Goal: Transaction & Acquisition: Purchase product/service

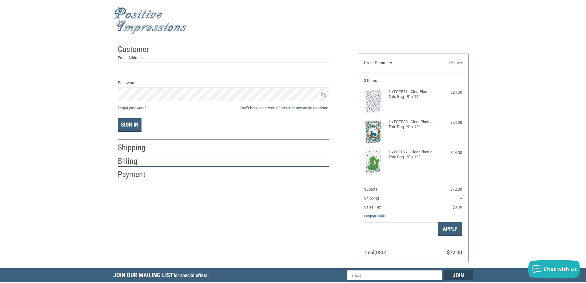
click at [298, 107] on link "Create an account" at bounding box center [295, 108] width 28 height 5
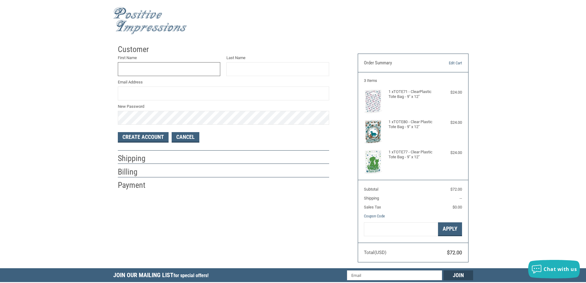
click at [167, 69] on input "First Name" at bounding box center [169, 69] width 103 height 14
type input "[PERSON_NAME]"
type input "[EMAIL_ADDRESS][DOMAIN_NAME]"
click at [137, 136] on button "Create Account" at bounding box center [143, 137] width 51 height 10
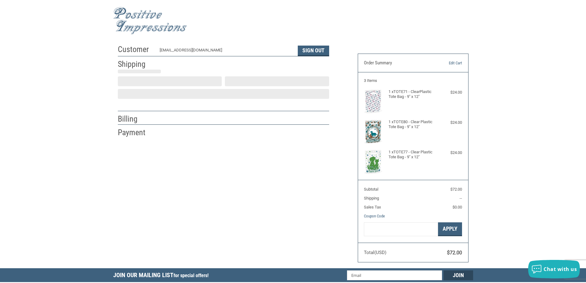
select select "US"
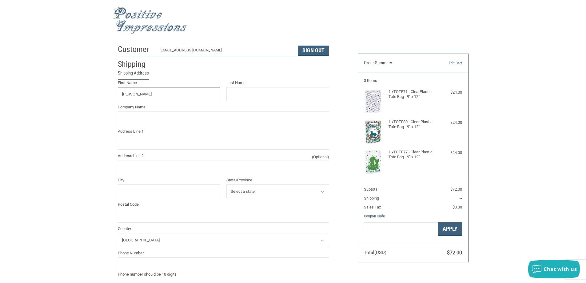
type input "[PERSON_NAME]"
type input "[GEOGRAPHIC_DATA]"
type input "[STREET_ADDRESS]"
type input "SUITE B"
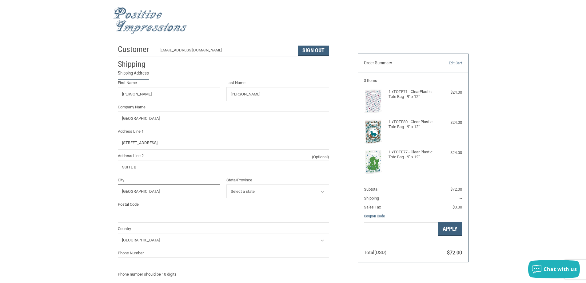
type input "[GEOGRAPHIC_DATA]"
select select "MI"
type input "49712"
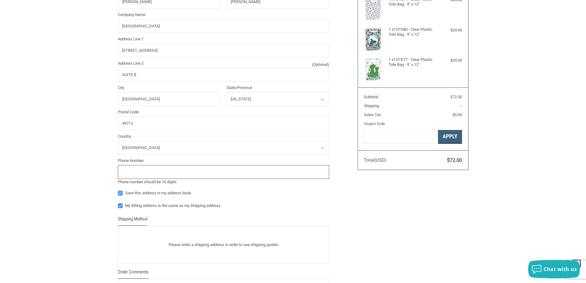
click at [141, 169] on input "tel" at bounding box center [223, 172] width 211 height 14
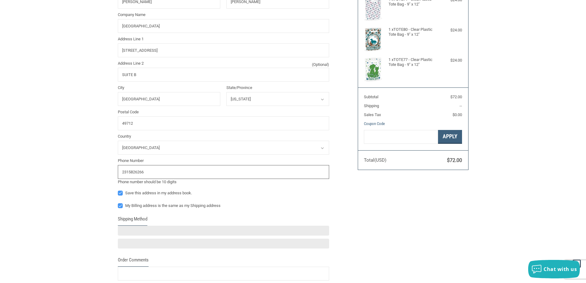
scroll to position [154, 0]
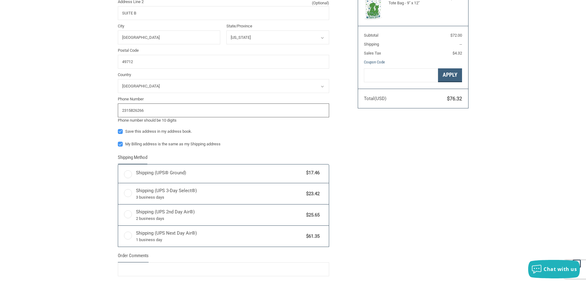
type input "2315826266"
click at [119, 145] on label "My Billing address is the same as my Shipping address" at bounding box center [223, 144] width 211 height 5
click at [118, 141] on input "My Billing address is the same as my Shipping address" at bounding box center [118, 141] width 0 height 0
checkbox input "false"
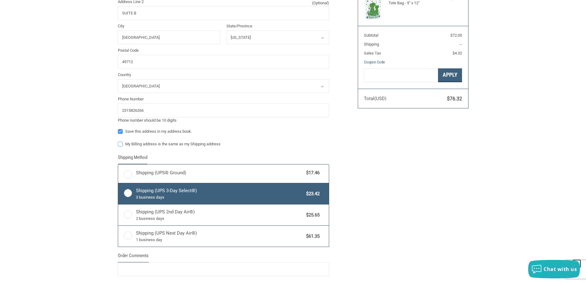
radio input "true"
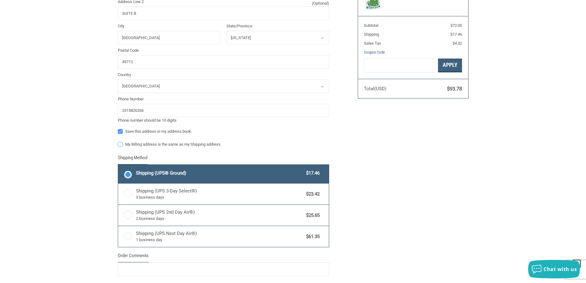
scroll to position [41, 0]
